Goal: Communication & Community: Answer question/provide support

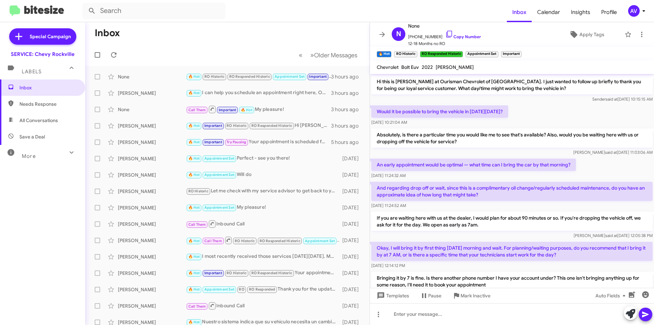
scroll to position [321, 0]
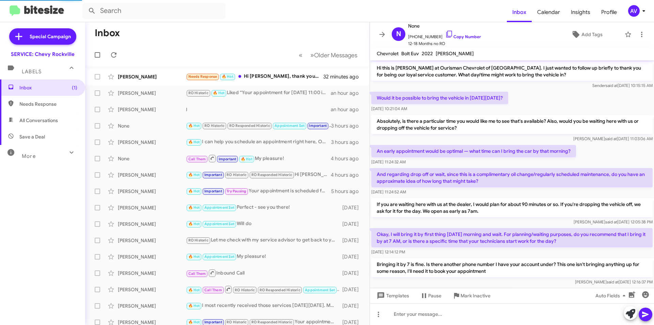
scroll to position [307, 0]
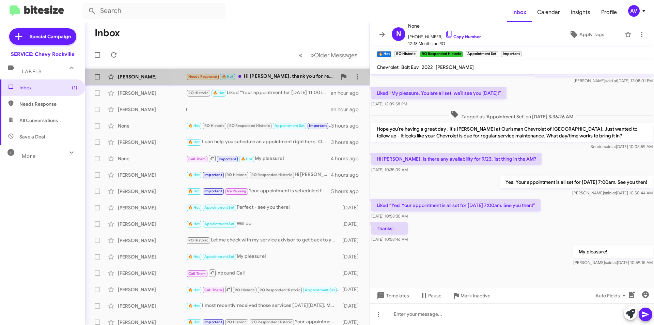
click at [259, 70] on span "Ashley Caruso Needs Response 🔥 Hot Hi Sammy, thank you for reaching out. Can I …" at bounding box center [227, 76] width 284 height 16
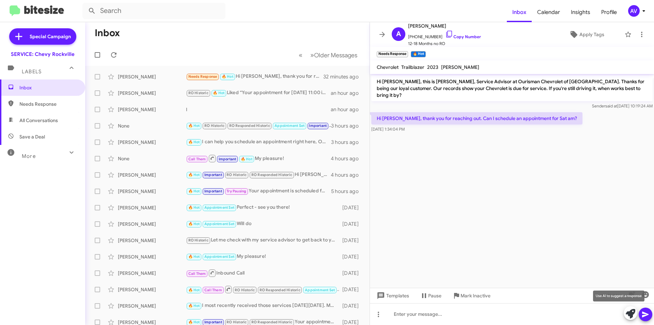
click at [633, 312] on icon at bounding box center [631, 314] width 10 height 10
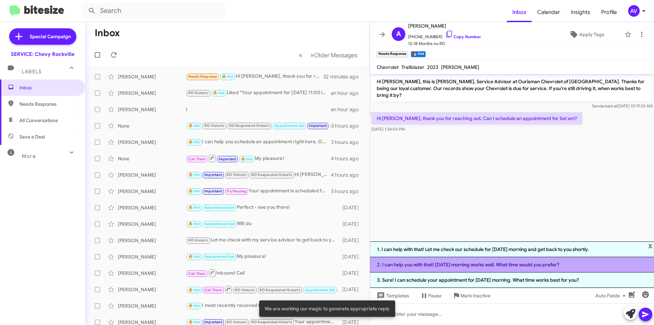
click at [459, 262] on li "2. I can help you with that! Saturday morning works well. What time would you p…" at bounding box center [512, 264] width 284 height 15
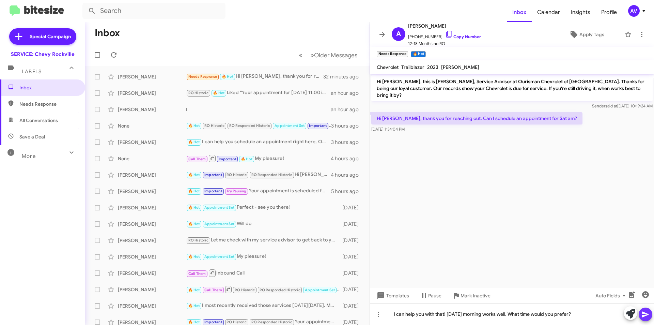
click at [649, 315] on icon at bounding box center [645, 314] width 8 height 8
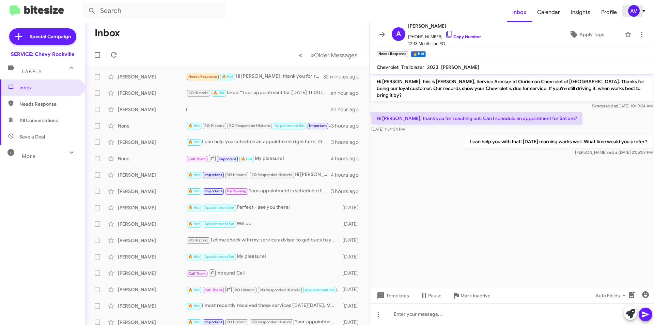
click at [638, 10] on div "AV" at bounding box center [634, 11] width 12 height 12
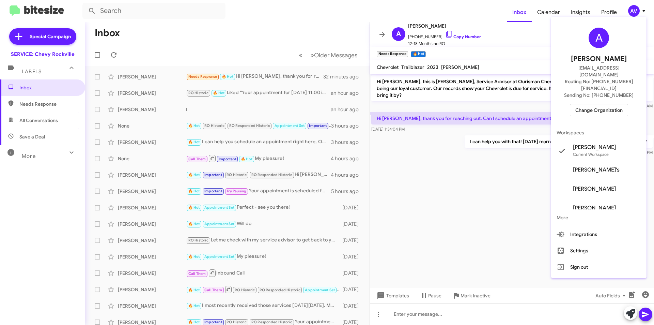
click at [623, 104] on button "Change Organization" at bounding box center [599, 110] width 58 height 12
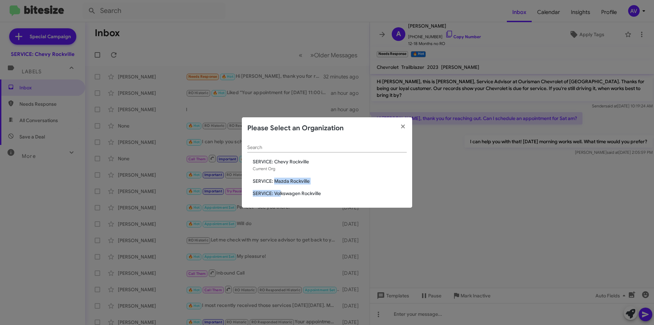
click at [282, 188] on div "Search SERVICE: Chevy Rockville Current Org SERVICE: Mazda Rockville SERVICE: V…" at bounding box center [327, 173] width 170 height 69
click at [288, 180] on span "SERVICE: Mazda Rockville" at bounding box center [330, 180] width 154 height 7
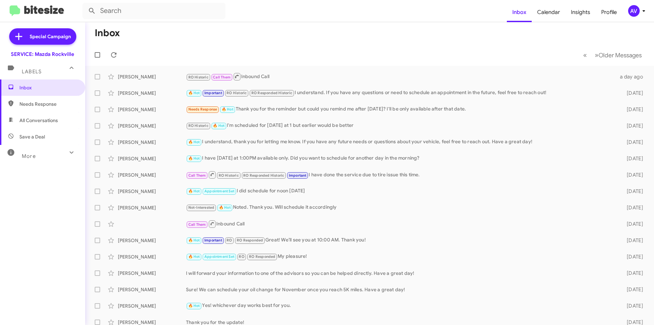
click at [637, 13] on div "AV" at bounding box center [634, 11] width 12 height 12
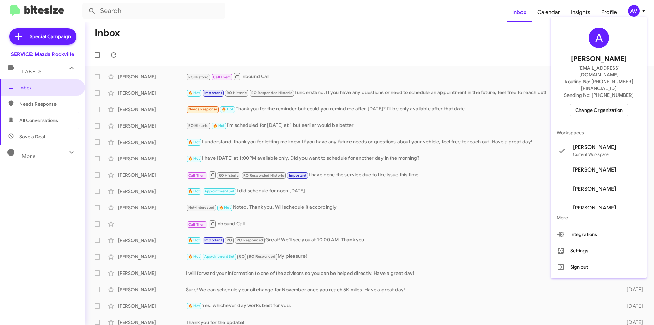
click at [579, 104] on span "Change Organization" at bounding box center [598, 110] width 47 height 12
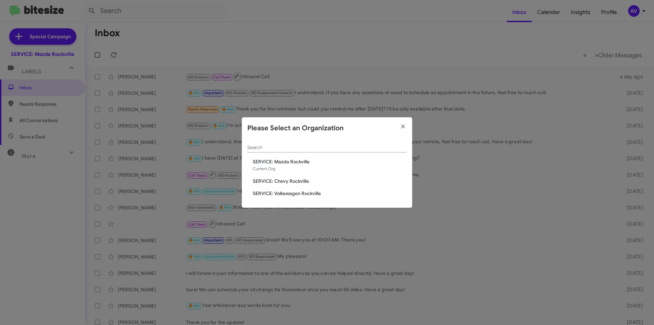
click at [333, 192] on span "SERVICE: Volkswagen Rockville" at bounding box center [330, 193] width 154 height 7
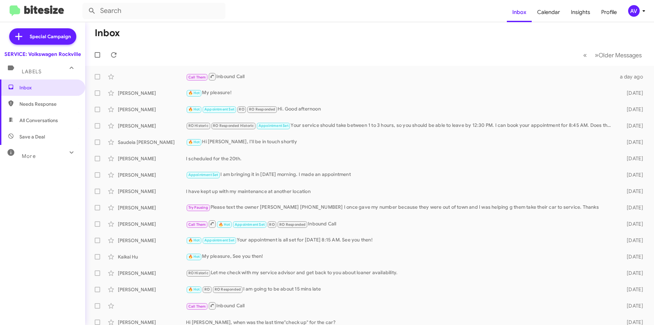
click at [637, 11] on div "AV" at bounding box center [634, 11] width 12 height 12
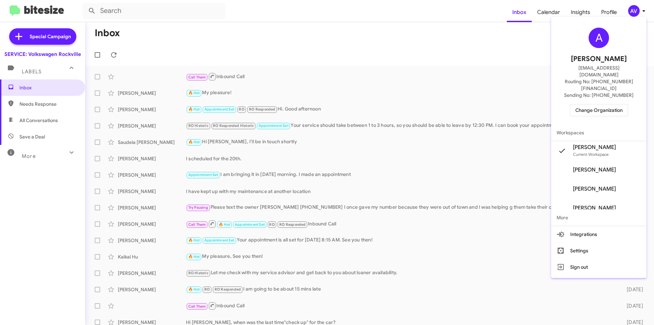
click at [607, 104] on span "Change Organization" at bounding box center [598, 110] width 47 height 12
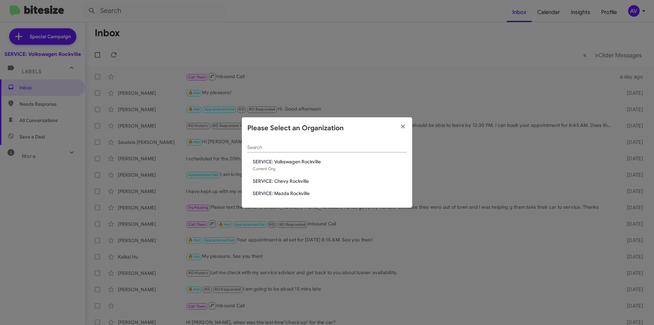
click at [306, 185] on div "Search SERVICE: Volkswagen Rockville Current Org SERVICE: Chevy Rockville SERVI…" at bounding box center [327, 173] width 170 height 69
click at [307, 180] on span "SERVICE: Chevy Rockville" at bounding box center [330, 180] width 154 height 7
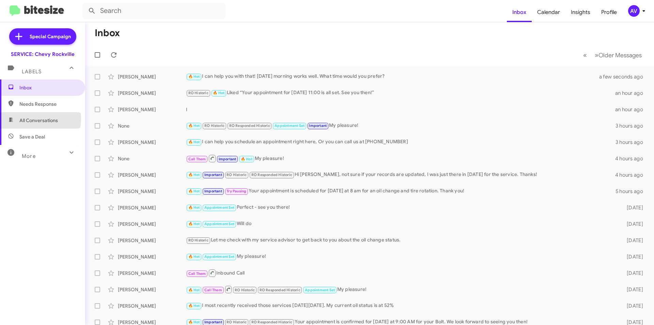
click at [31, 119] on span "All Conversations" at bounding box center [38, 120] width 38 height 7
type input "in:all-conversations"
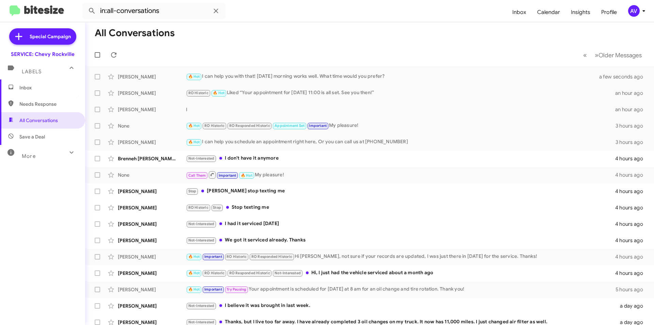
click at [51, 89] on span "Inbox" at bounding box center [48, 87] width 58 height 7
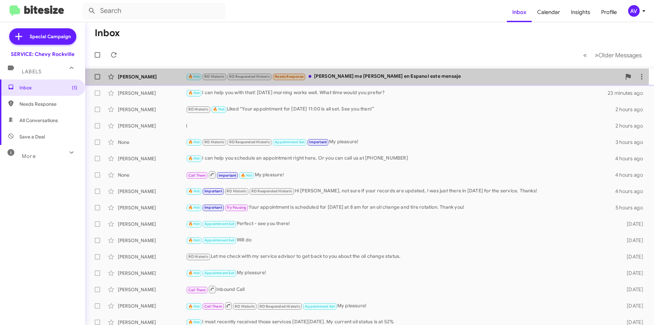
click at [338, 75] on div "🔥 Hot RO Historic RO Responded Historic Needs Response [PERSON_NAME] me [PERSON…" at bounding box center [403, 77] width 435 height 8
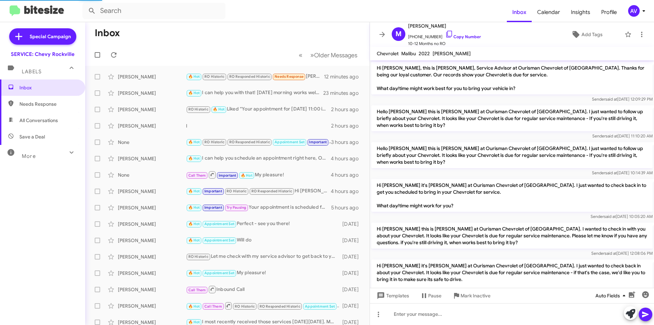
scroll to position [370, 0]
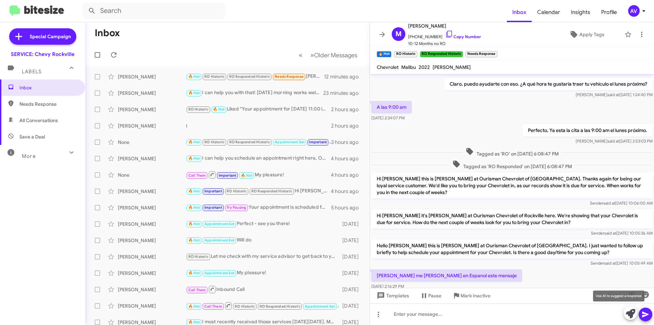
click at [627, 314] on icon at bounding box center [631, 314] width 10 height 10
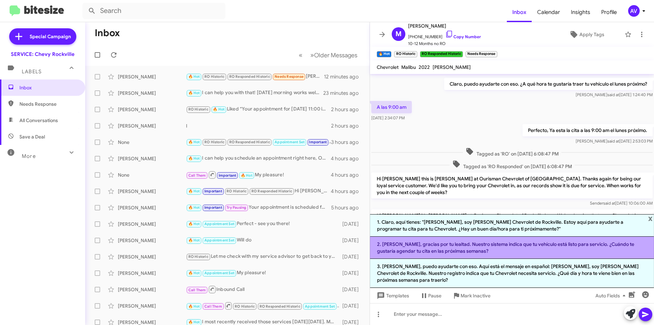
click at [594, 250] on li "2. [PERSON_NAME], gracias por tu lealtad. Nuestro sistema indica que tu vehícul…" at bounding box center [512, 247] width 284 height 22
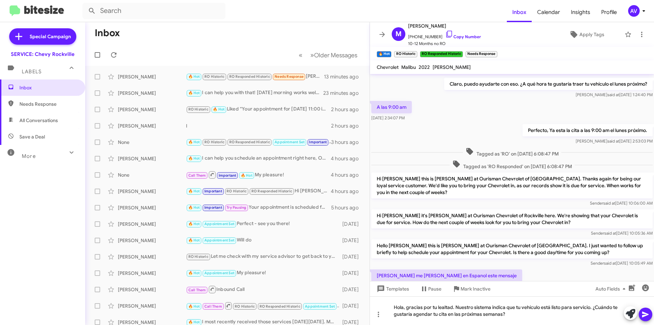
click at [646, 314] on icon at bounding box center [645, 314] width 6 height 6
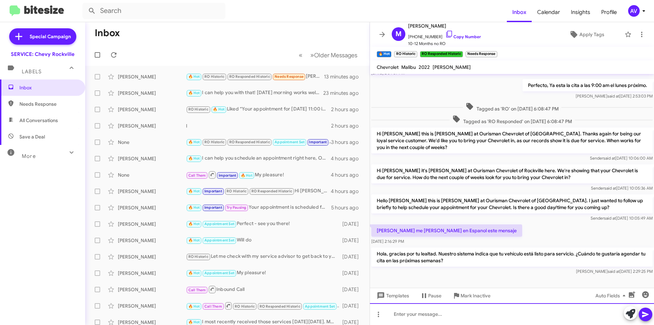
scroll to position [415, 0]
